Goal: Obtain resource: Download file/media

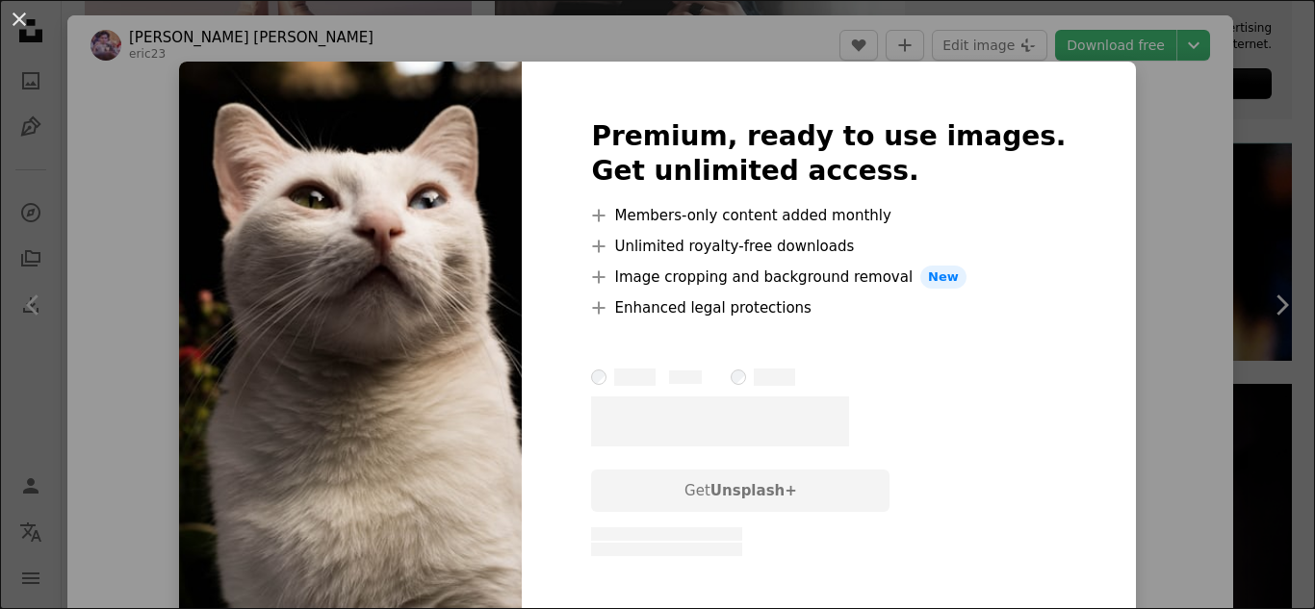
scroll to position [289, 0]
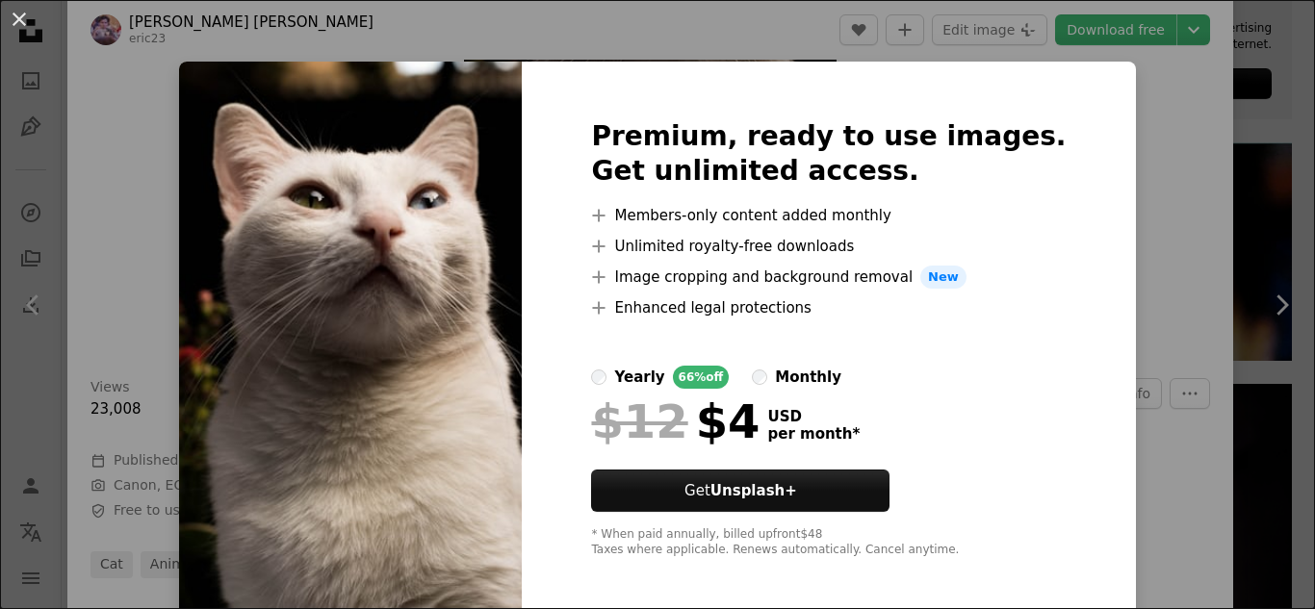
click at [1107, 219] on div "An X shape Premium, ready to use images. Get unlimited access. A plus sign Memb…" at bounding box center [657, 304] width 1315 height 609
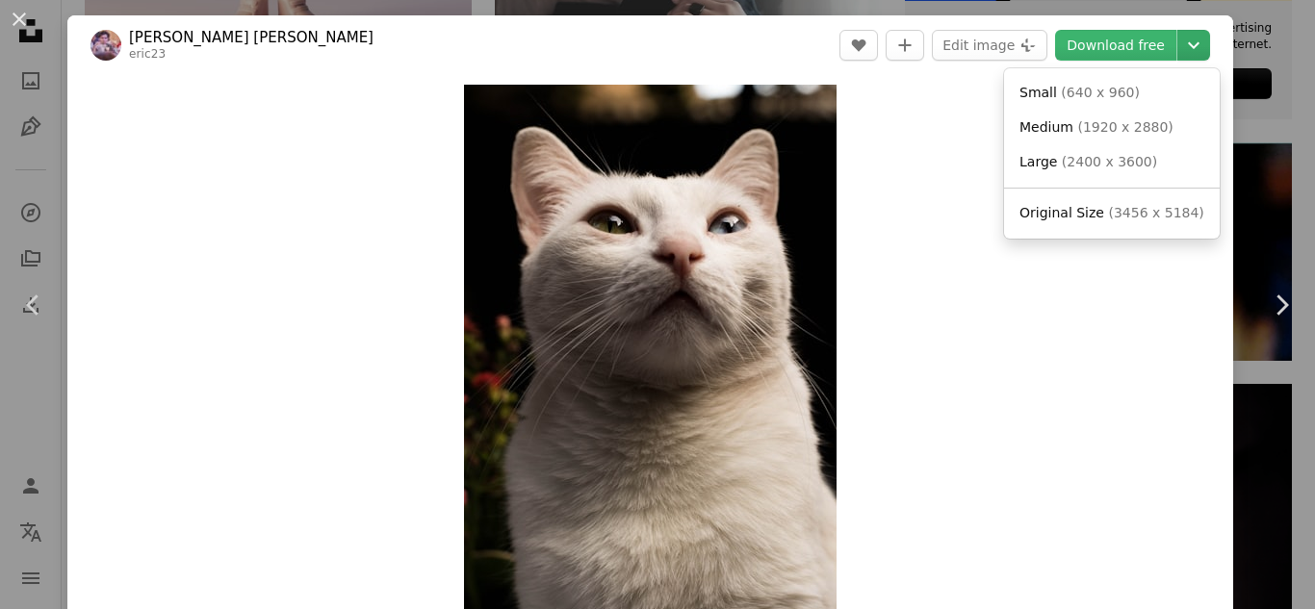
click at [1188, 47] on icon "Chevron down" at bounding box center [1193, 45] width 31 height 23
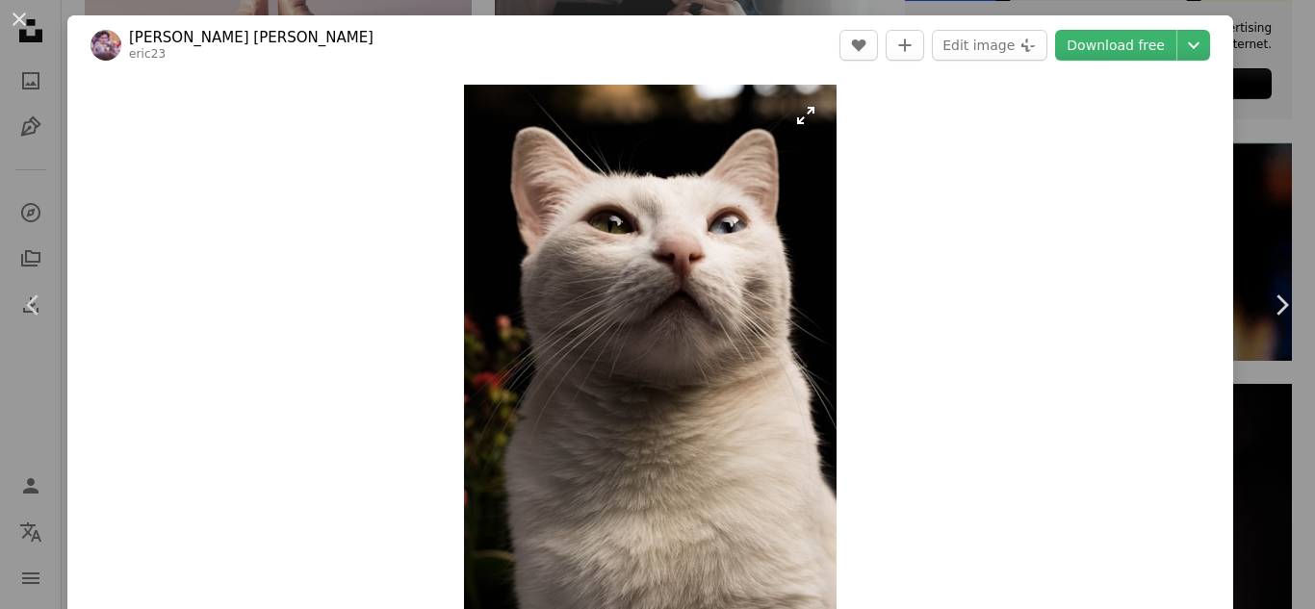
click at [762, 375] on img "Zoom in on this image" at bounding box center [650, 364] width 373 height 559
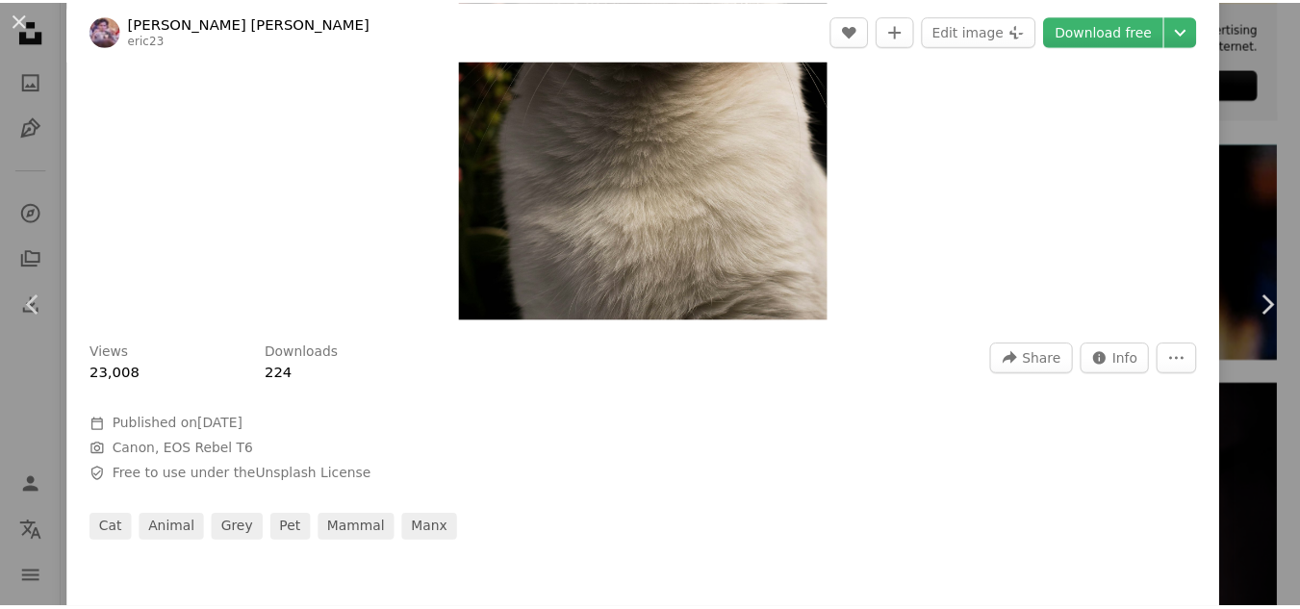
scroll to position [35, 0]
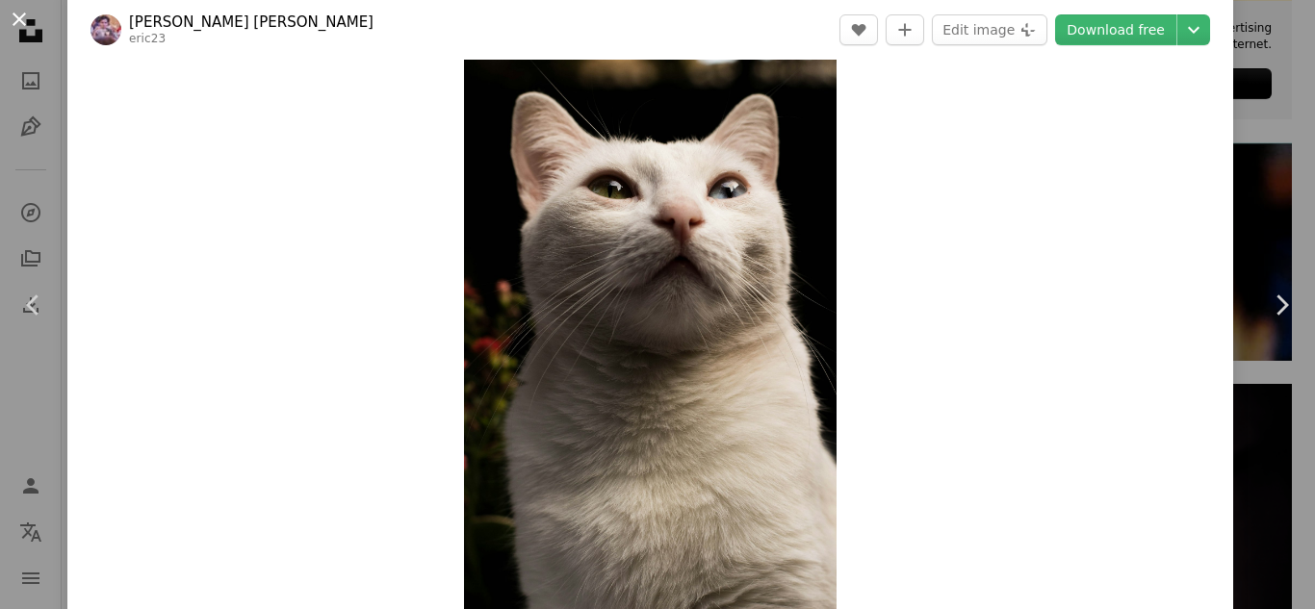
click at [20, 13] on button "An X shape" at bounding box center [19, 19] width 23 height 23
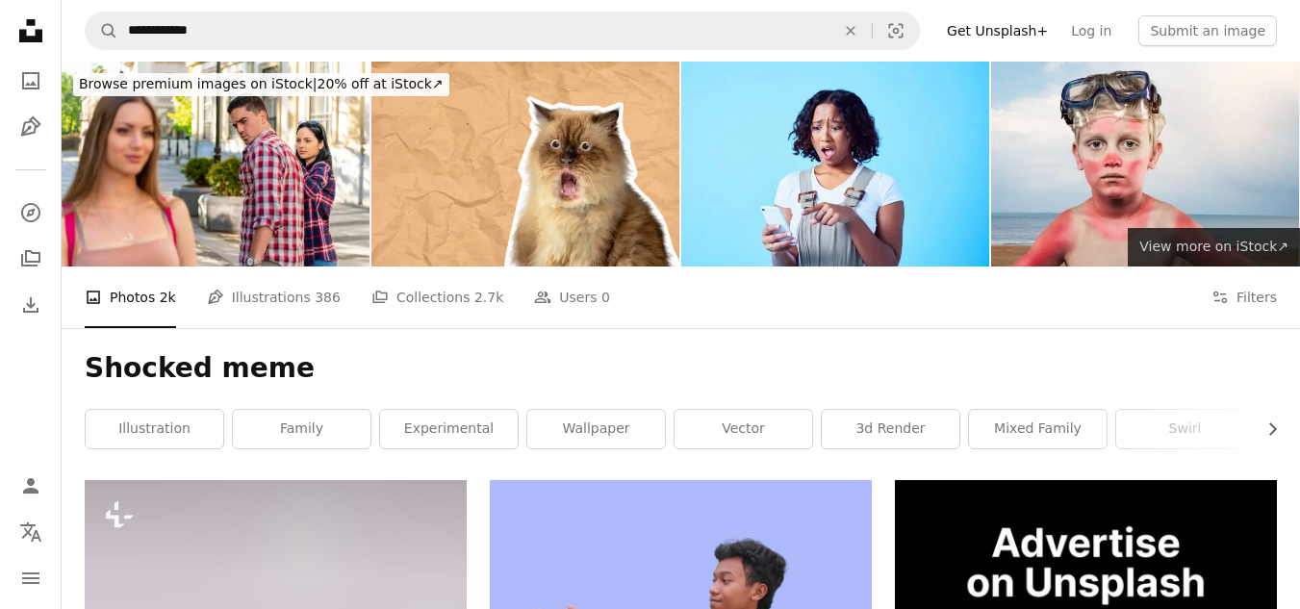
click at [1214, 253] on span "View more on iStock ↗" at bounding box center [1214, 246] width 149 height 15
